Goal: Task Accomplishment & Management: Use online tool/utility

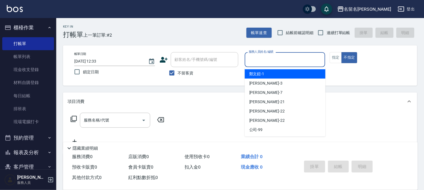
click at [275, 60] on input "服務人員姓名/編號" at bounding box center [285, 60] width 76 height 10
click at [266, 75] on div "[PERSON_NAME]-1" at bounding box center [285, 73] width 81 height 9
type input "[PERSON_NAME]-1"
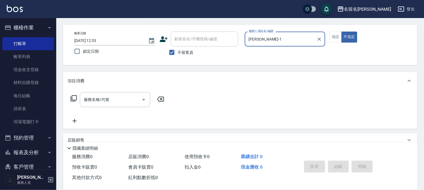
scroll to position [31, 0]
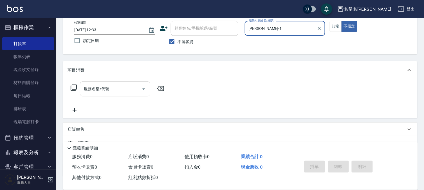
click at [84, 91] on input "服務名稱/代號" at bounding box center [110, 89] width 57 height 10
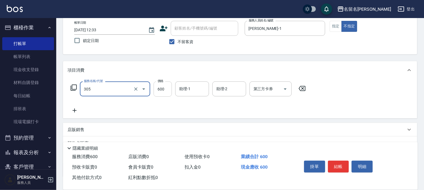
type input "洗+剪(一般)(305)"
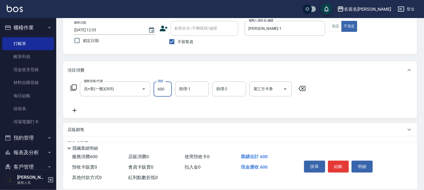
drag, startPoint x: 159, startPoint y: 89, endPoint x: 137, endPoint y: 98, distance: 23.8
click at [159, 89] on input "600" at bounding box center [163, 88] width 18 height 15
type input "650"
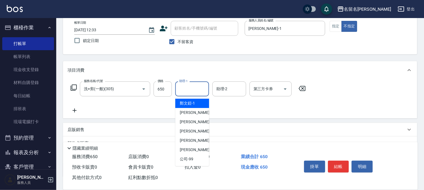
click at [182, 90] on input "助理-1" at bounding box center [192, 89] width 29 height 10
click at [188, 102] on span "[PERSON_NAME]-1" at bounding box center [187, 103] width 15 height 6
type input "[PERSON_NAME]-1"
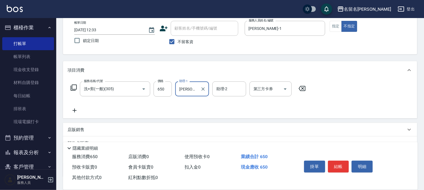
scroll to position [62, 0]
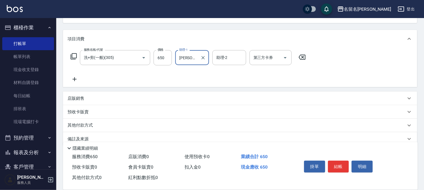
click at [74, 79] on icon at bounding box center [75, 79] width 4 height 4
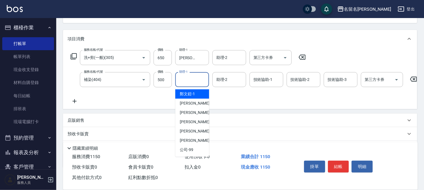
click at [194, 79] on input "助理-1" at bounding box center [192, 80] width 29 height 10
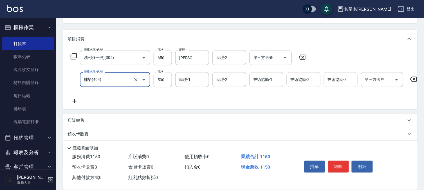
click at [98, 79] on input "補染(404)" at bounding box center [107, 80] width 50 height 10
type input "補燙 50元x 捲(803)"
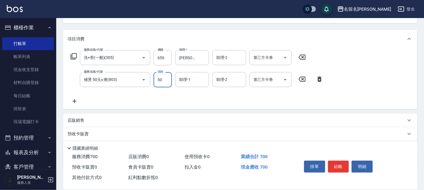
click at [168, 80] on input "50" at bounding box center [163, 79] width 18 height 15
type input "500"
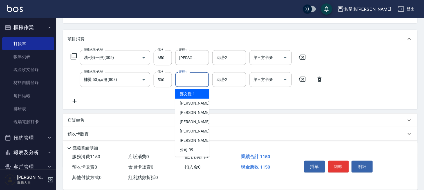
click at [188, 82] on input "助理-1" at bounding box center [192, 80] width 29 height 10
click at [196, 93] on div "[PERSON_NAME]-1" at bounding box center [192, 93] width 34 height 9
type input "[PERSON_NAME]-1"
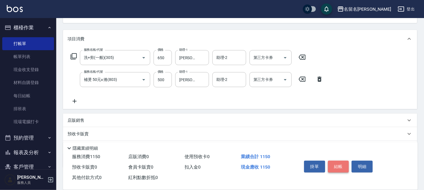
click at [338, 165] on button "結帳" at bounding box center [338, 166] width 21 height 12
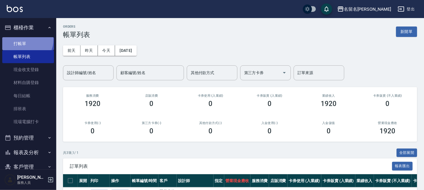
click at [26, 40] on link "打帳單" at bounding box center [28, 43] width 52 height 13
